Goal: Navigation & Orientation: Find specific page/section

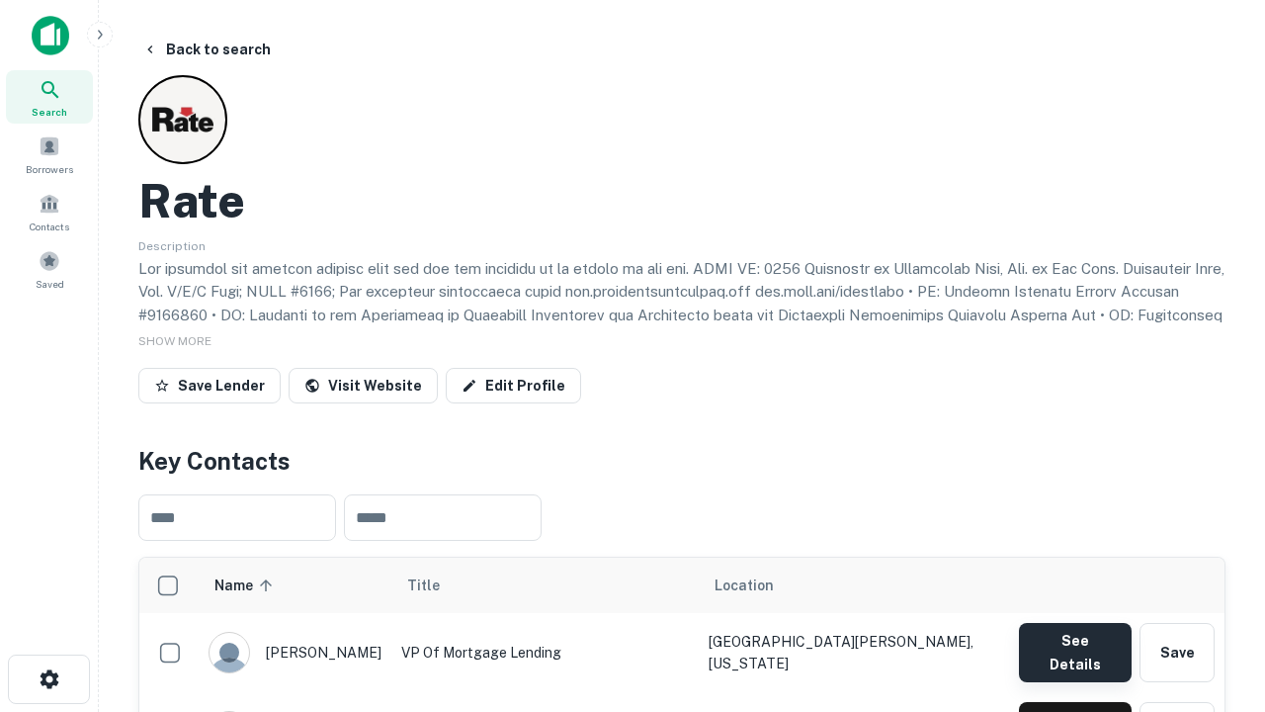
click at [1074, 642] on button "See Details" at bounding box center [1075, 652] width 113 height 59
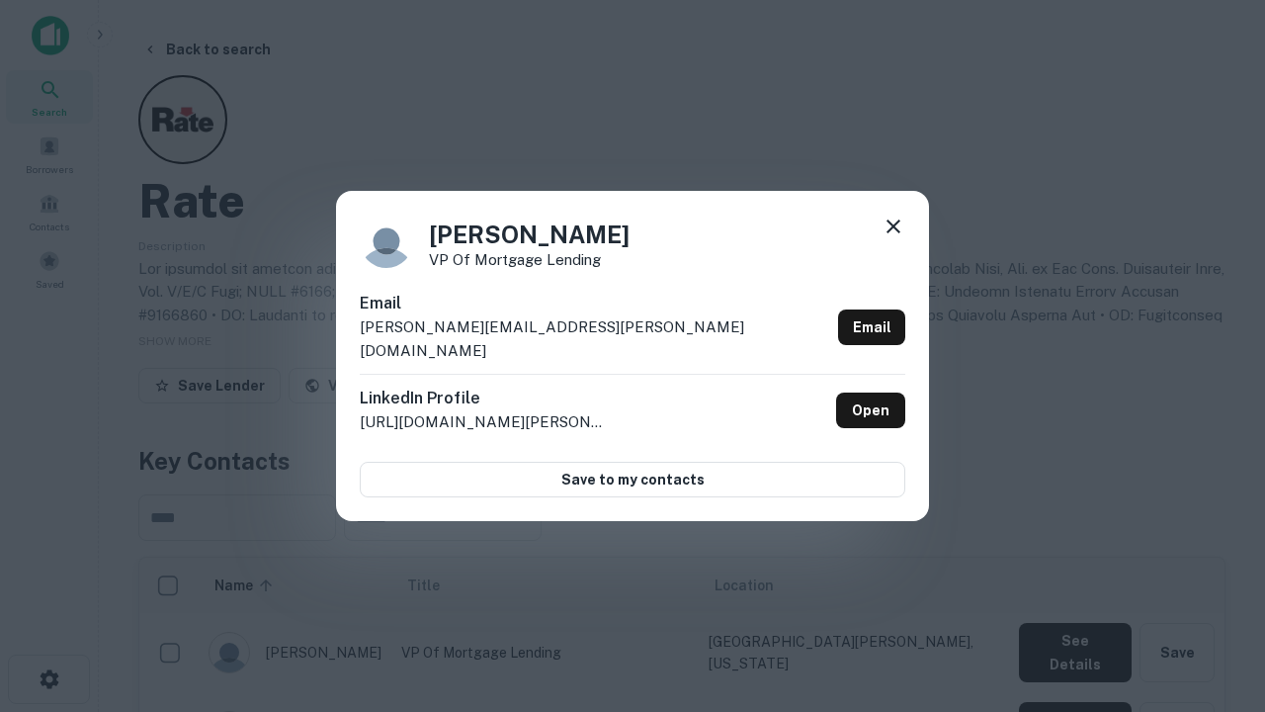
click at [893, 238] on icon at bounding box center [894, 226] width 24 height 24
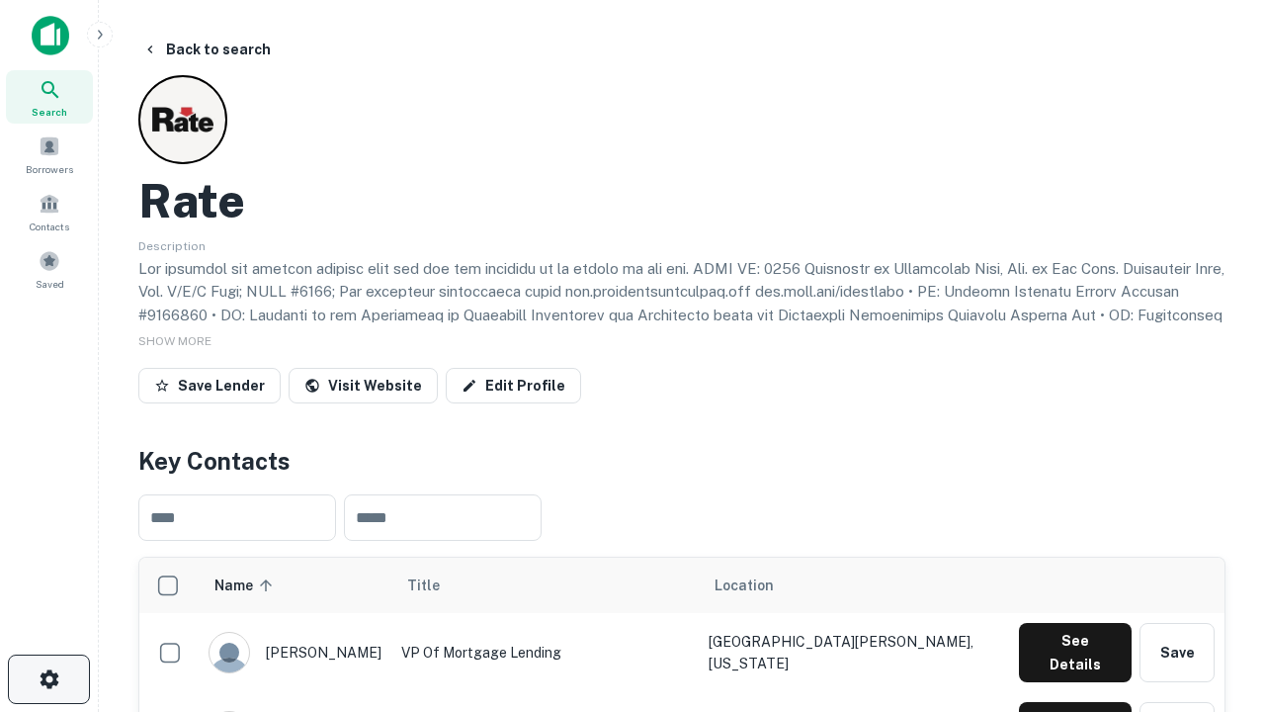
click at [48, 679] on icon "button" at bounding box center [50, 679] width 24 height 24
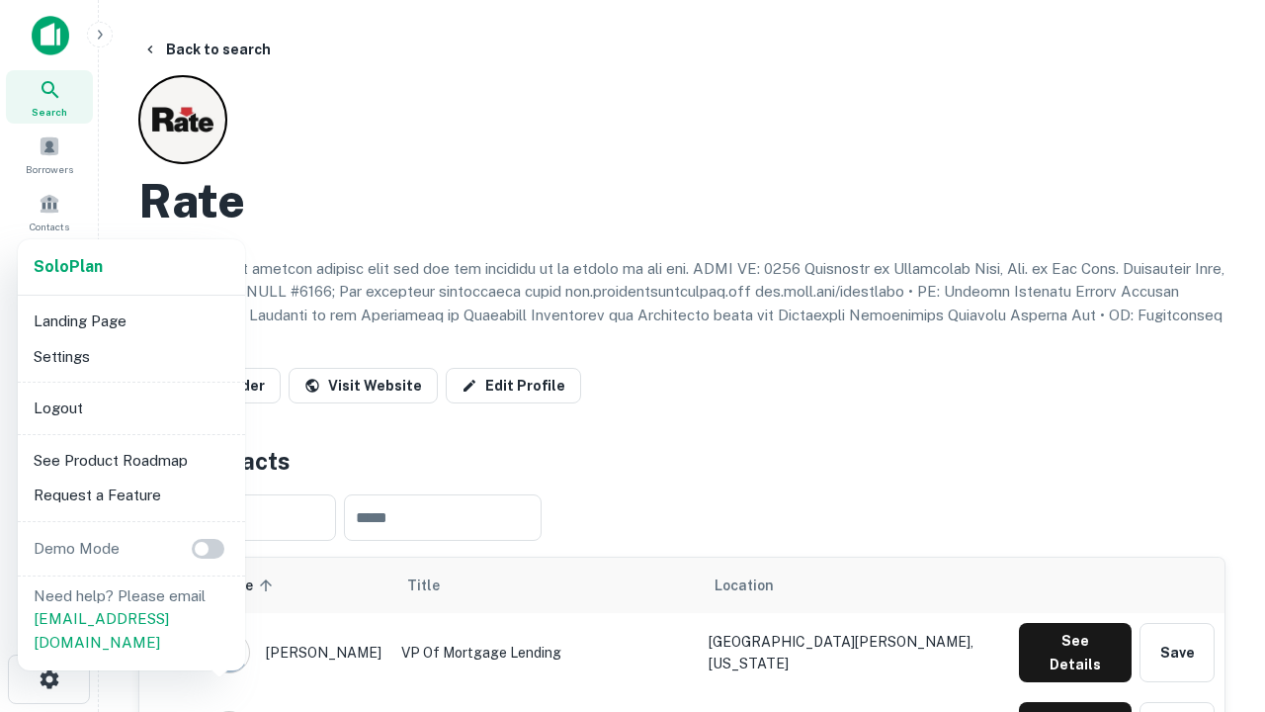
click at [130, 407] on li "Logout" at bounding box center [132, 408] width 212 height 36
